Goal: Check status: Check status

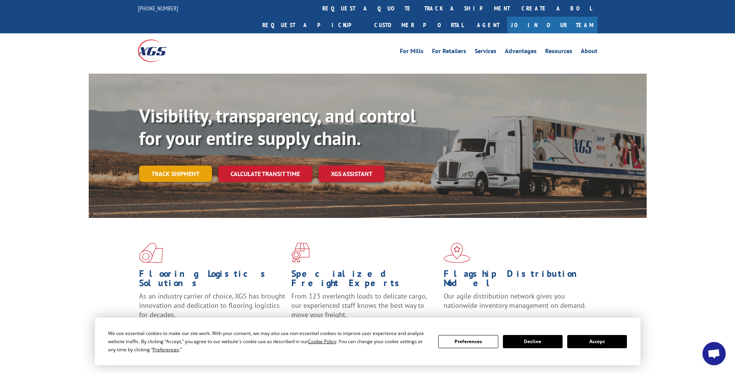
click at [183, 165] on link "Track shipment" at bounding box center [175, 173] width 73 height 16
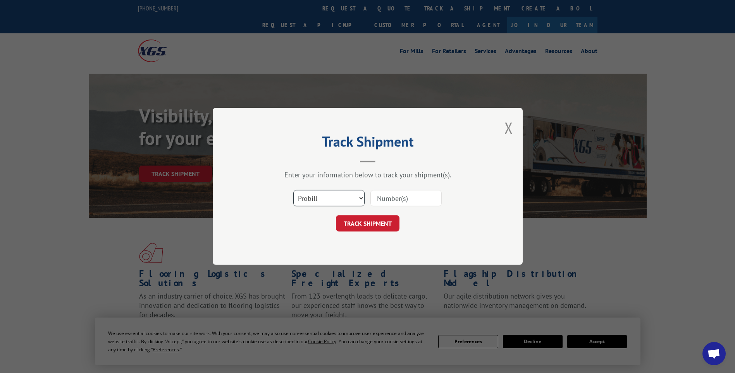
click at [361, 197] on select "Select category... Probill BOL PO" at bounding box center [328, 198] width 71 height 16
select select "bol"
click at [293, 190] on select "Select category... Probill BOL PO" at bounding box center [328, 198] width 71 height 16
click at [332, 194] on select "Select category... Probill BOL PO" at bounding box center [328, 198] width 71 height 16
click at [293, 190] on select "Select category... Probill BOL PO" at bounding box center [328, 198] width 71 height 16
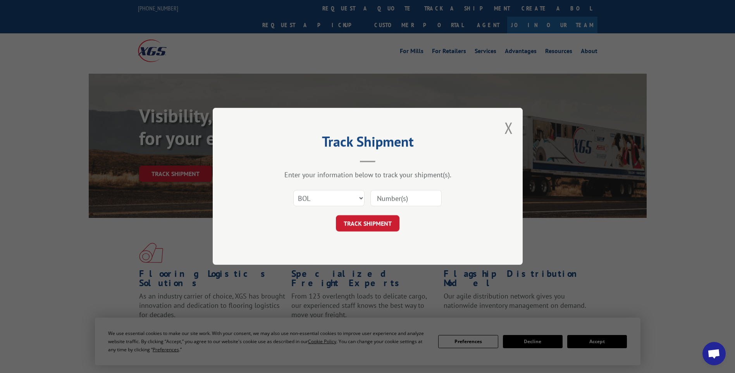
click at [383, 200] on input at bounding box center [405, 198] width 71 height 16
type input "6011344"
click at [376, 225] on button "TRACK SHIPMENT" at bounding box center [368, 223] width 64 height 16
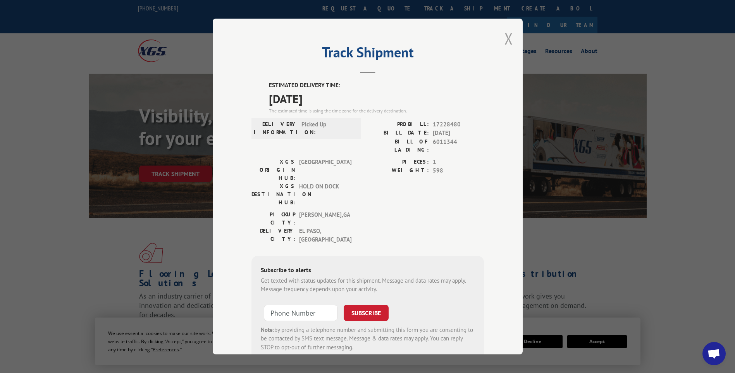
click at [506, 42] on button "Close modal" at bounding box center [509, 38] width 9 height 21
